Goal: Task Accomplishment & Management: Use online tool/utility

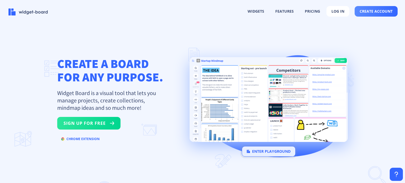
click at [256, 149] on button "enter playground" at bounding box center [269, 151] width 54 height 11
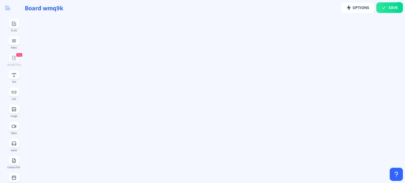
type input "Board qw3e2"
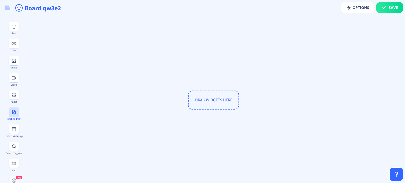
scroll to position [63, 0]
click at [16, 117] on button at bounding box center [14, 114] width 11 height 9
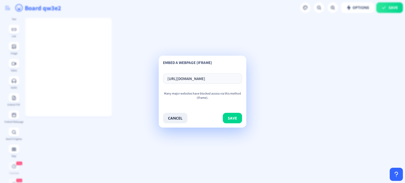
scroll to position [0, 194]
type input "[URL][DOMAIN_NAME]"
click at [226, 120] on button "save" at bounding box center [232, 118] width 19 height 11
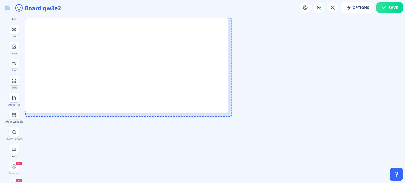
drag, startPoint x: 111, startPoint y: 115, endPoint x: 232, endPoint y: 113, distance: 121.0
click at [228, 113] on div at bounding box center [226, 111] width 3 height 3
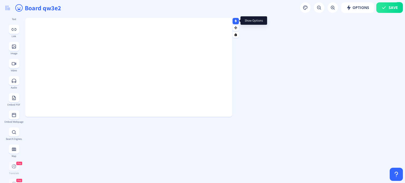
click at [238, 21] on nb-icon at bounding box center [235, 20] width 5 height 5
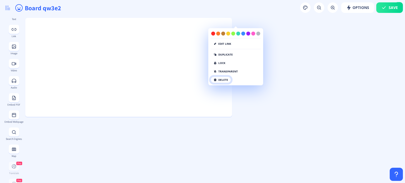
click at [224, 79] on button "delete" at bounding box center [221, 80] width 20 height 6
click at [224, 79] on button "click again" at bounding box center [224, 80] width 27 height 6
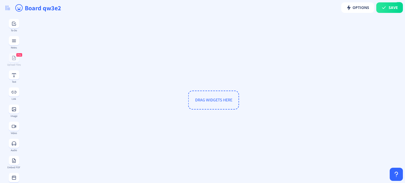
scroll to position [14, 0]
drag, startPoint x: 110, startPoint y: 70, endPoint x: 13, endPoint y: 96, distance: 101.2
click at [13, 96] on rect at bounding box center [13, 95] width 5 height 5
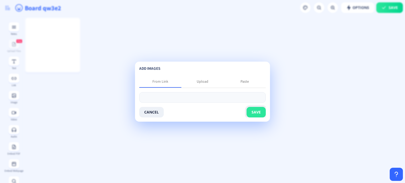
click at [250, 110] on button "save" at bounding box center [255, 112] width 19 height 11
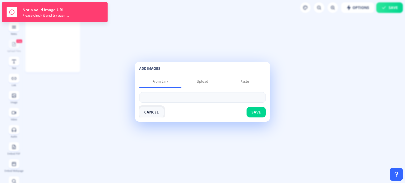
click at [156, 110] on button "cancel" at bounding box center [151, 112] width 25 height 11
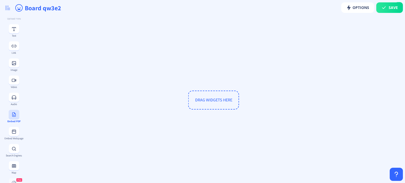
scroll to position [46, 0]
click at [12, 134] on button at bounding box center [14, 131] width 11 height 9
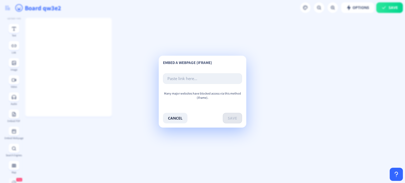
paste input "[URL][DOMAIN_NAME]"
type input "[URL][DOMAIN_NAME]"
click at [228, 117] on button "save" at bounding box center [232, 118] width 19 height 11
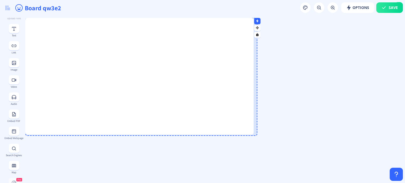
drag, startPoint x: 111, startPoint y: 115, endPoint x: 252, endPoint y: 133, distance: 142.1
click at [252, 133] on div at bounding box center [252, 133] width 3 height 3
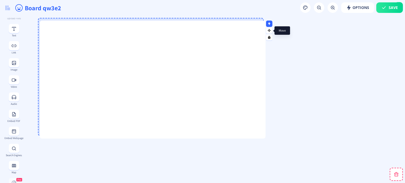
drag, startPoint x: 254, startPoint y: 28, endPoint x: 269, endPoint y: 30, distance: 15.1
click at [269, 30] on g at bounding box center [269, 30] width 3 height 3
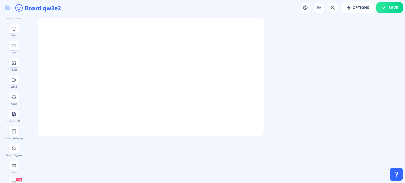
drag, startPoint x: 175, startPoint y: 21, endPoint x: 88, endPoint y: 151, distance: 157.3
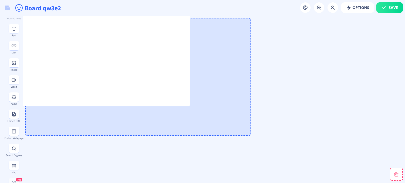
drag, startPoint x: 268, startPoint y: 28, endPoint x: 194, endPoint y: -1, distance: 79.2
click at [194, 0] on html "widgets features pricing log in create account CREATE A BOARD FOR ANY PURPOSE. …" at bounding box center [202, 91] width 405 height 183
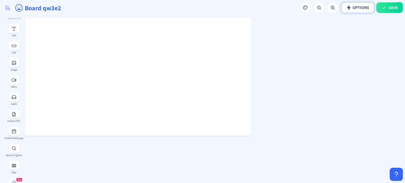
click at [350, 9] on rect at bounding box center [348, 7] width 5 height 5
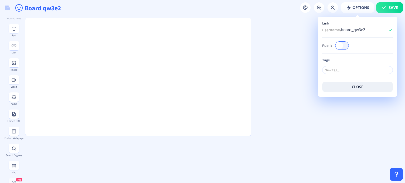
click at [357, 10] on button "Options" at bounding box center [357, 7] width 33 height 11
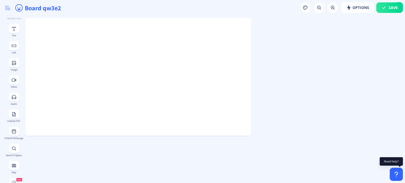
click at [394, 171] on div at bounding box center [396, 174] width 13 height 13
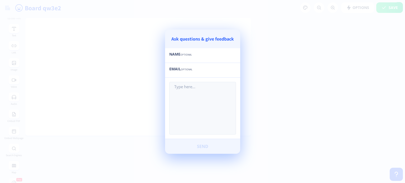
click at [264, 118] on div at bounding box center [202, 91] width 405 height 183
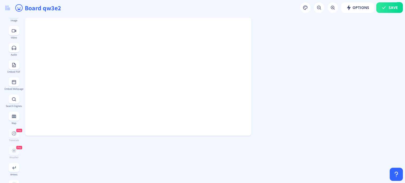
scroll to position [96, 0]
click at [253, 21] on rect at bounding box center [254, 20] width 3 height 3
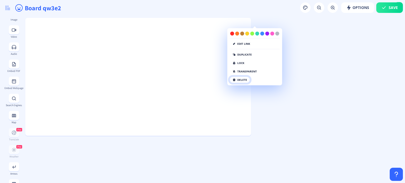
click at [243, 81] on button "delete" at bounding box center [240, 80] width 20 height 6
click at [243, 81] on button "click again" at bounding box center [243, 80] width 27 height 6
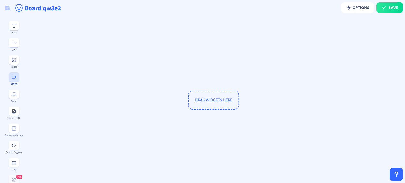
scroll to position [65, 0]
click at [12, 109] on button at bounding box center [14, 112] width 11 height 9
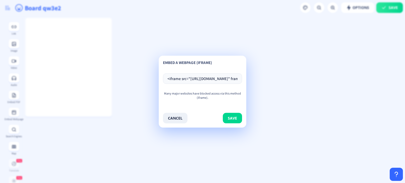
scroll to position [0, 519]
type input "<iframe src="[URL][DOMAIN_NAME]" frameborder="0" width="960" height="569" allow…"
click at [227, 118] on button "save" at bounding box center [232, 118] width 19 height 11
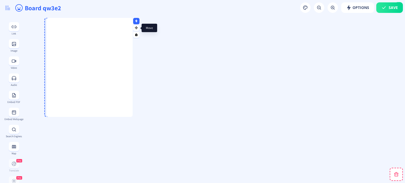
drag, startPoint x: 115, startPoint y: 28, endPoint x: 138, endPoint y: 28, distance: 22.9
click at [138, 28] on icon at bounding box center [136, 27] width 3 height 3
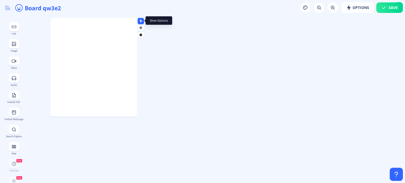
click at [139, 21] on rect at bounding box center [140, 20] width 3 height 3
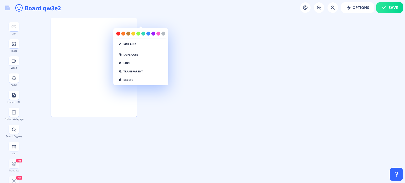
click at [139, 79] on div "edit link duplicate lock transparent delete" at bounding box center [141, 57] width 54 height 51
click at [128, 78] on button "delete" at bounding box center [126, 80] width 20 height 6
click at [121, 81] on button "click again" at bounding box center [129, 80] width 27 height 6
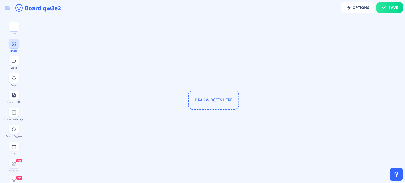
click at [11, 47] on button at bounding box center [14, 43] width 11 height 9
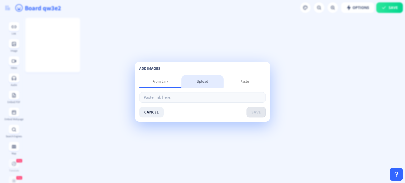
click at [200, 81] on div "Upload" at bounding box center [203, 81] width 12 height 5
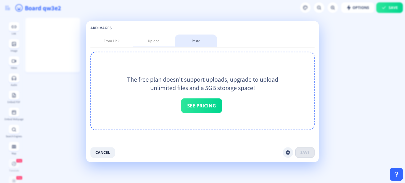
click at [193, 40] on div "Paste" at bounding box center [196, 40] width 8 height 5
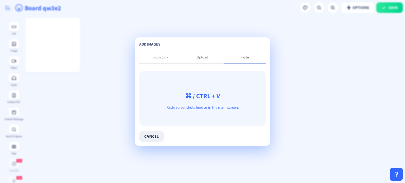
click at [298, 167] on app-playground "Save Options Board qw3e2 To-Do Notes Pro Upload Files Text Link Image Video Aud…" at bounding box center [202, 91] width 405 height 183
drag, startPoint x: 179, startPoint y: 80, endPoint x: 150, endPoint y: 108, distance: 40.3
click at [150, 108] on p "Paste screenshots here or in the main screen." at bounding box center [202, 107] width 127 height 5
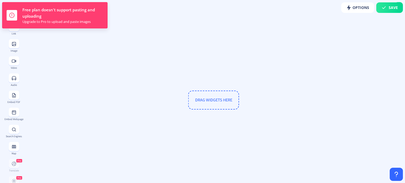
click at [112, 57] on div "DRAG WIDGETS HERE" at bounding box center [213, 100] width 376 height 165
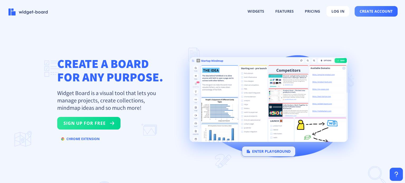
click at [270, 151] on button "enter playground" at bounding box center [269, 151] width 54 height 11
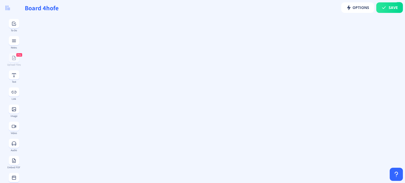
type input "Board lkrlr"
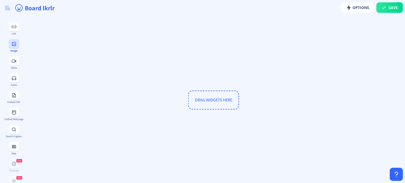
scroll to position [66, 0]
click at [14, 113] on rect at bounding box center [13, 111] width 5 height 5
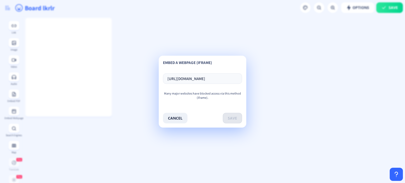
scroll to position [0, 117]
type input "[URL][DOMAIN_NAME]"
click at [230, 117] on button "save" at bounding box center [232, 118] width 19 height 11
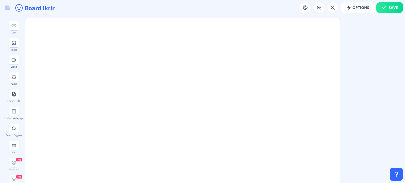
drag, startPoint x: 110, startPoint y: 115, endPoint x: 398, endPoint y: 195, distance: 298.8
click at [398, 183] on html "widgets features pricing log in create account CREATE A BOARD FOR ANY PURPOSE. …" at bounding box center [202, 91] width 405 height 183
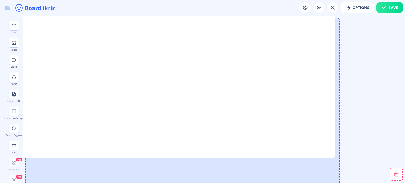
drag, startPoint x: 343, startPoint y: 27, endPoint x: 339, endPoint y: -14, distance: 41.4
click at [339, 0] on html "widgets features pricing log in create account CREATE A BOARD FOR ANY PURPOSE. …" at bounding box center [202, 91] width 405 height 183
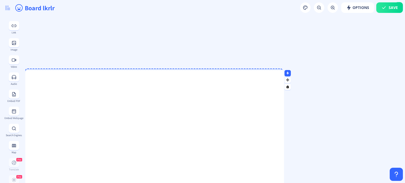
drag, startPoint x: 337, startPoint y: 19, endPoint x: 274, endPoint y: 73, distance: 82.8
click at [281, 73] on div at bounding box center [282, 71] width 3 height 3
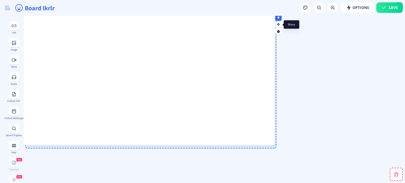
drag, startPoint x: 281, startPoint y: 76, endPoint x: 279, endPoint y: 22, distance: 54.3
click at [279, 23] on icon at bounding box center [279, 24] width 4 height 3
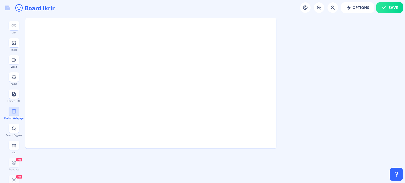
click at [11, 115] on button at bounding box center [14, 111] width 11 height 9
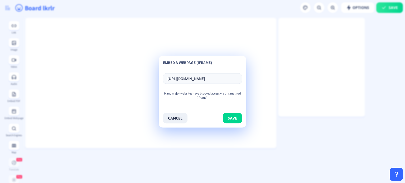
scroll to position [0, 35]
type input "https://www.pinkcatstudio.com/tools/attendance?theme_id=1"
click at [226, 116] on button "save" at bounding box center [232, 118] width 19 height 11
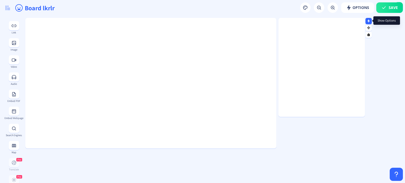
click at [367, 22] on nb-icon at bounding box center [368, 20] width 5 height 5
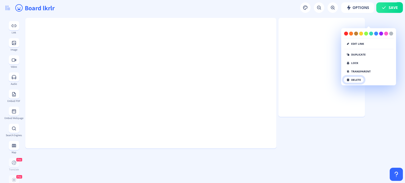
click at [356, 80] on button "delete" at bounding box center [353, 80] width 20 height 6
click at [356, 80] on button "click again" at bounding box center [356, 80] width 27 height 6
